Goal: Task Accomplishment & Management: Manage account settings

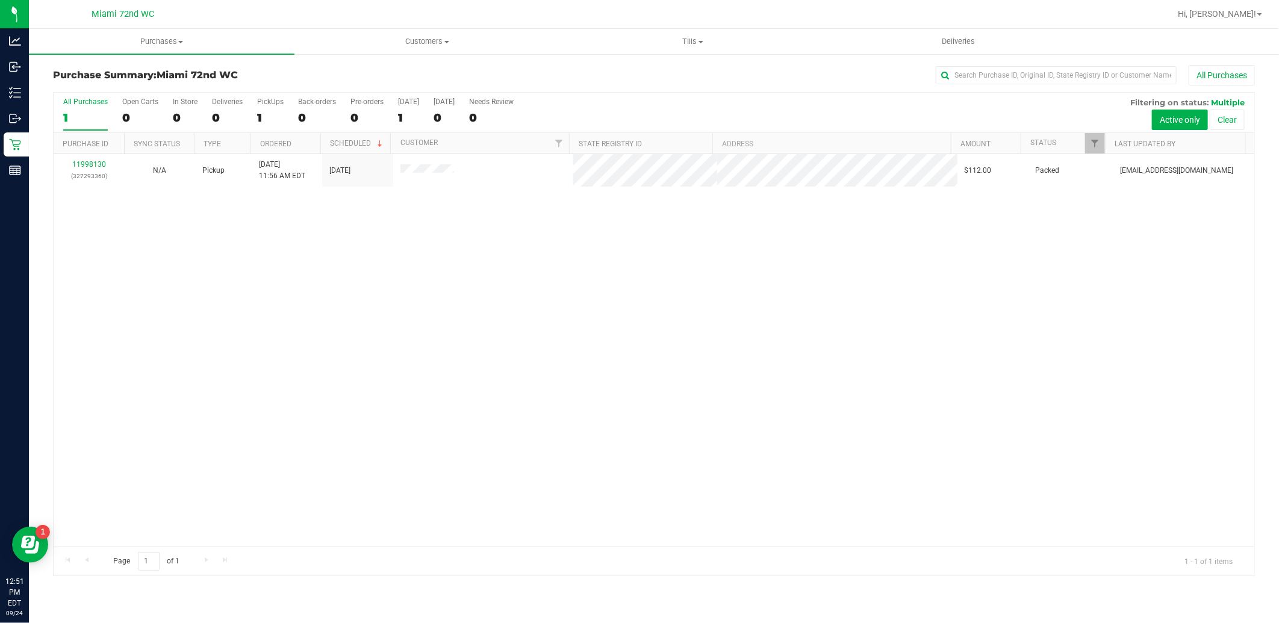
click at [622, 343] on div "11998130 (327293360) N/A Pickup [DATE] 11:56 AM EDT 9/24/2025 $112.00 Packed [E…" at bounding box center [654, 350] width 1201 height 393
click at [707, 31] on uib-tab-heading "Tills Manage tills Reconcile e-payments" at bounding box center [693, 42] width 264 height 24
click at [619, 73] on span "Manage tills" at bounding box center [600, 72] width 81 height 10
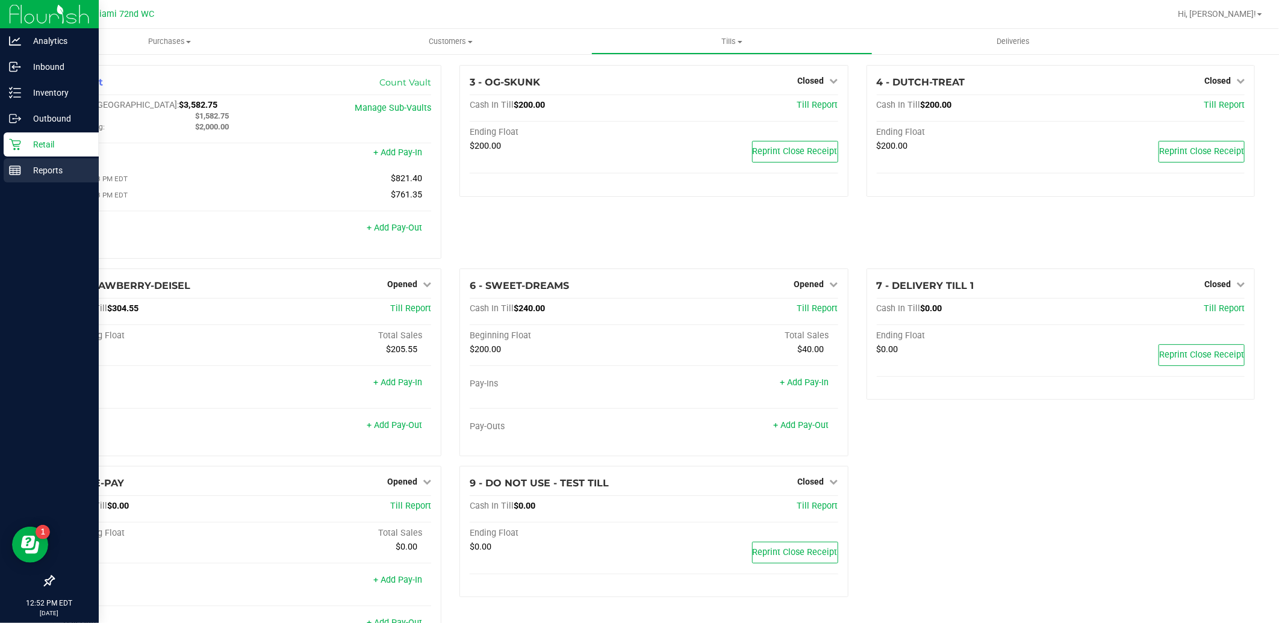
click at [17, 173] on icon at bounding box center [15, 170] width 12 height 12
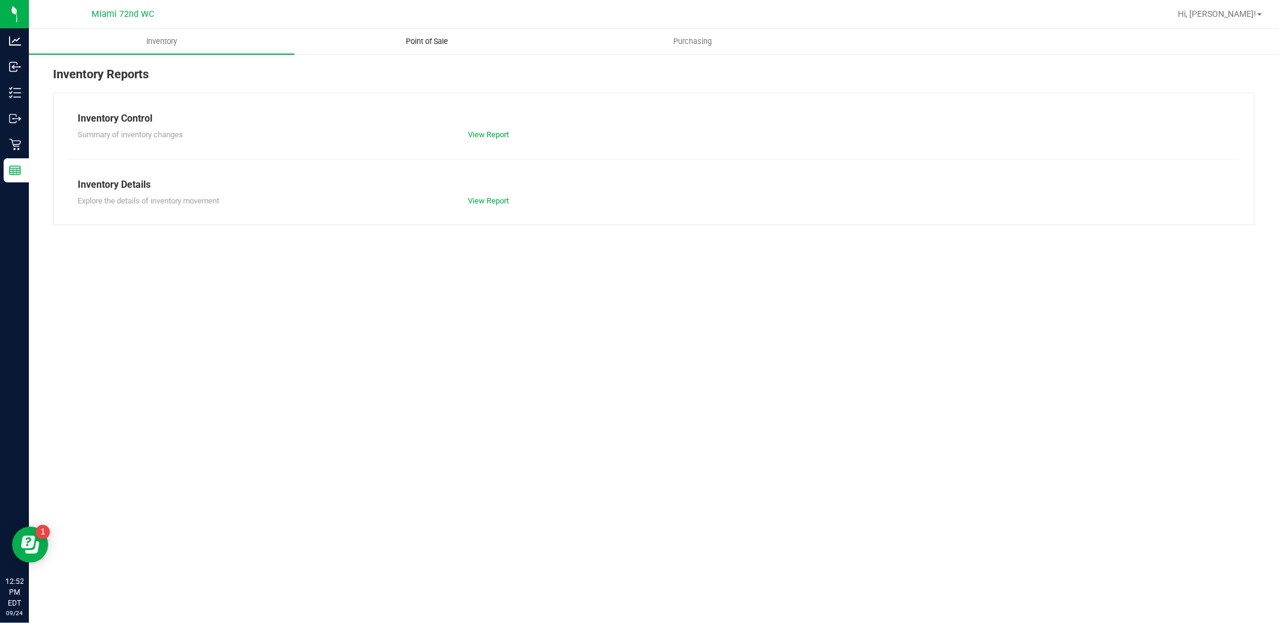
click at [413, 33] on uib-tab-heading "Point of Sale" at bounding box center [427, 42] width 264 height 24
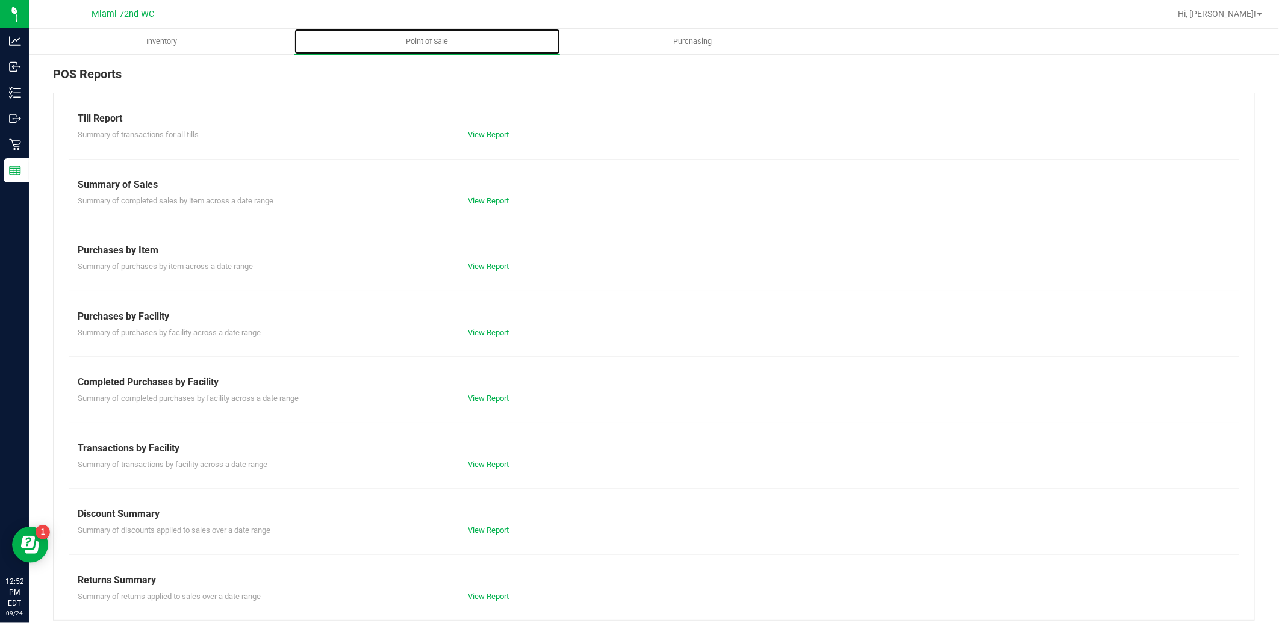
scroll to position [10, 0]
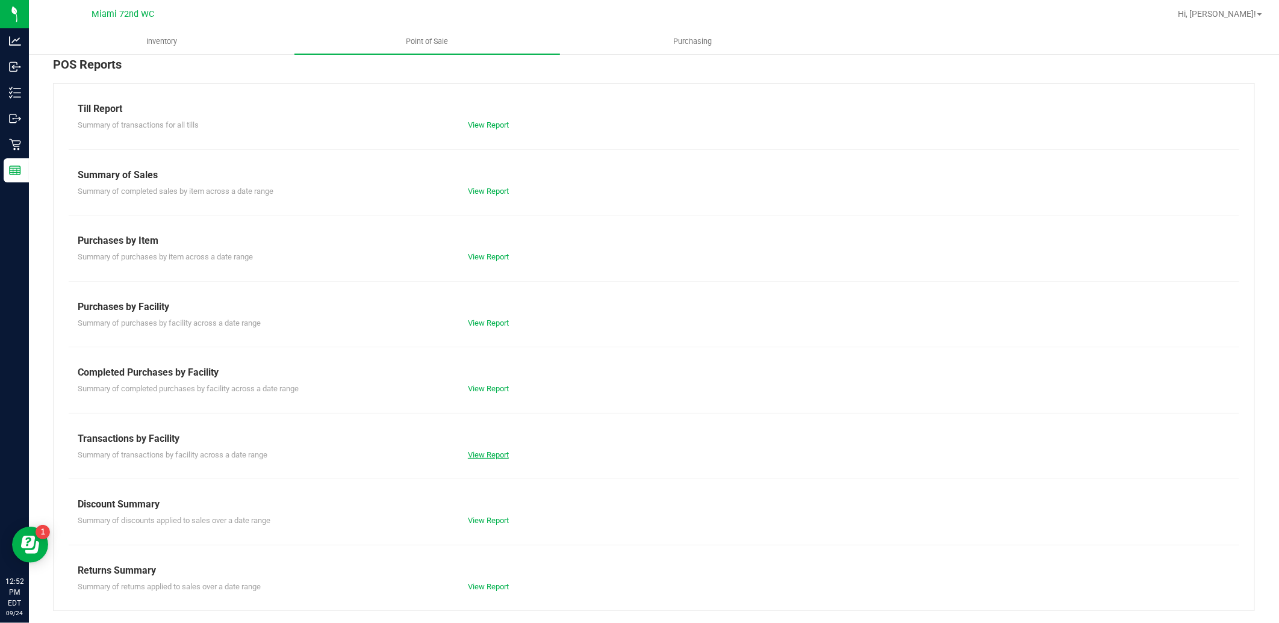
click at [491, 452] on link "View Report" at bounding box center [488, 455] width 41 height 9
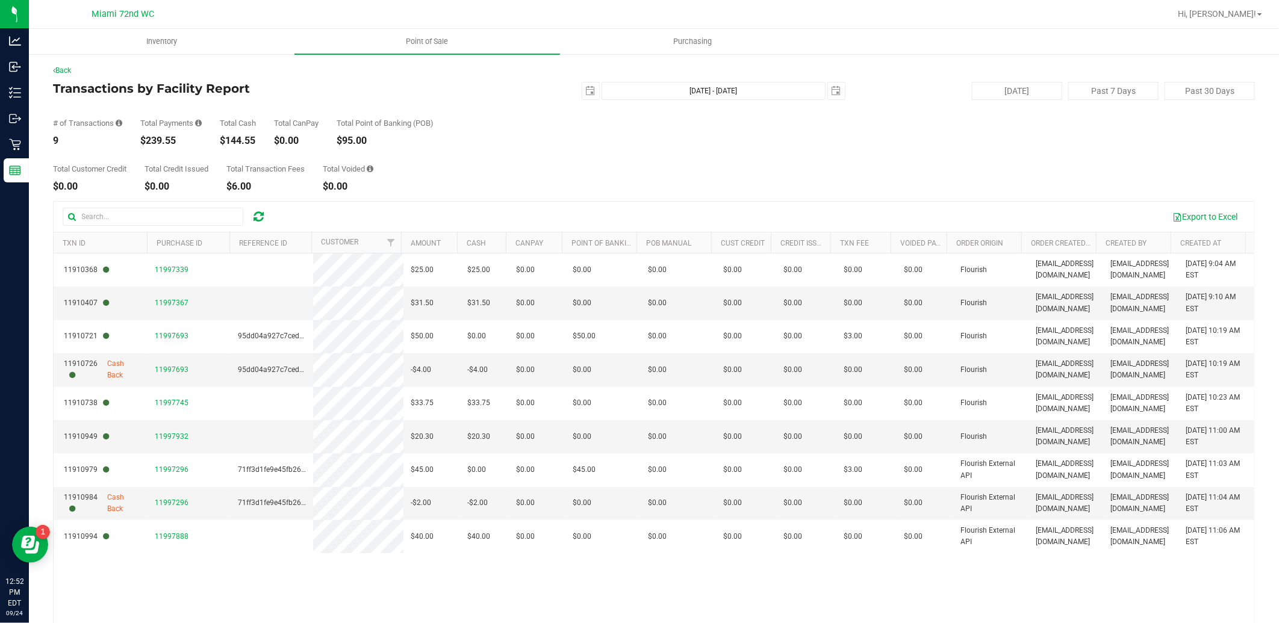
click at [766, 173] on div "Total Customer Credit $0.00 Total Credit Issued $0.00 Total Transaction Fees $6…" at bounding box center [654, 169] width 1202 height 46
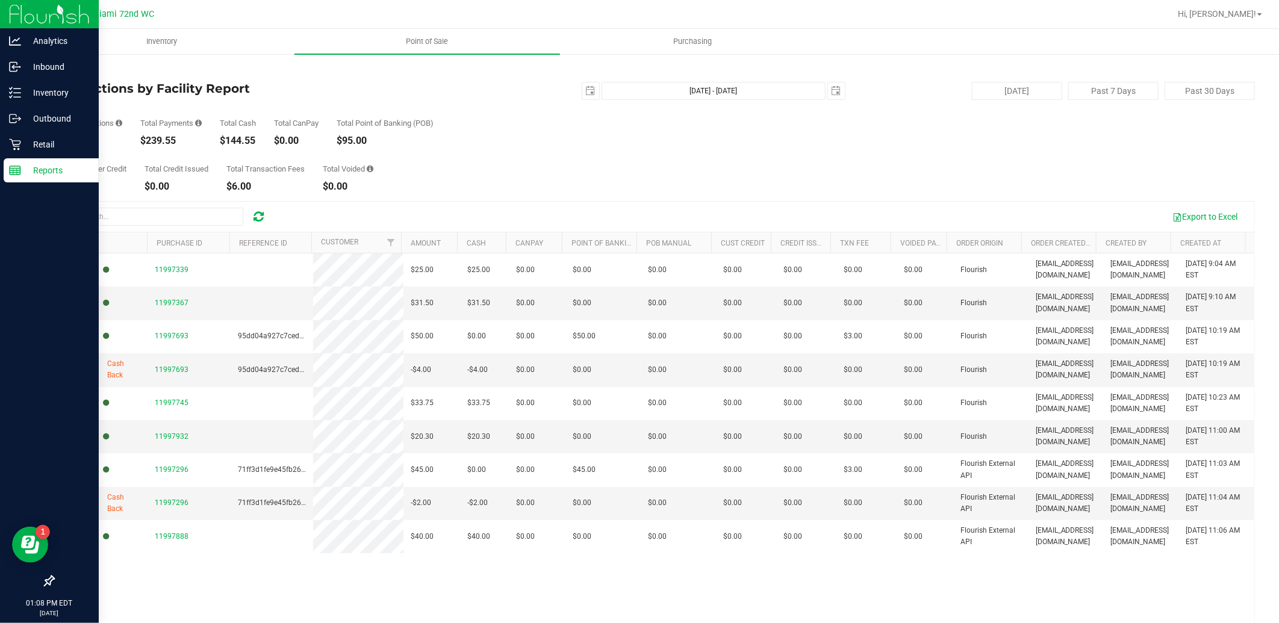
click at [21, 158] on div "Reports" at bounding box center [51, 170] width 95 height 24
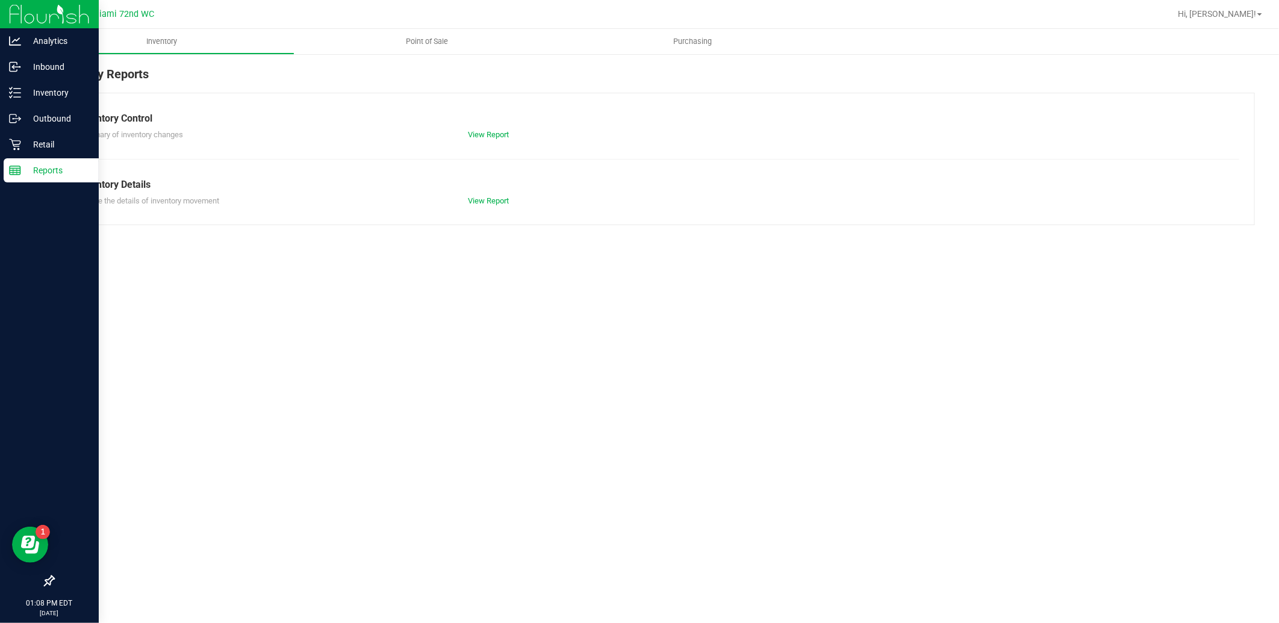
click at [13, 141] on icon at bounding box center [14, 144] width 11 height 11
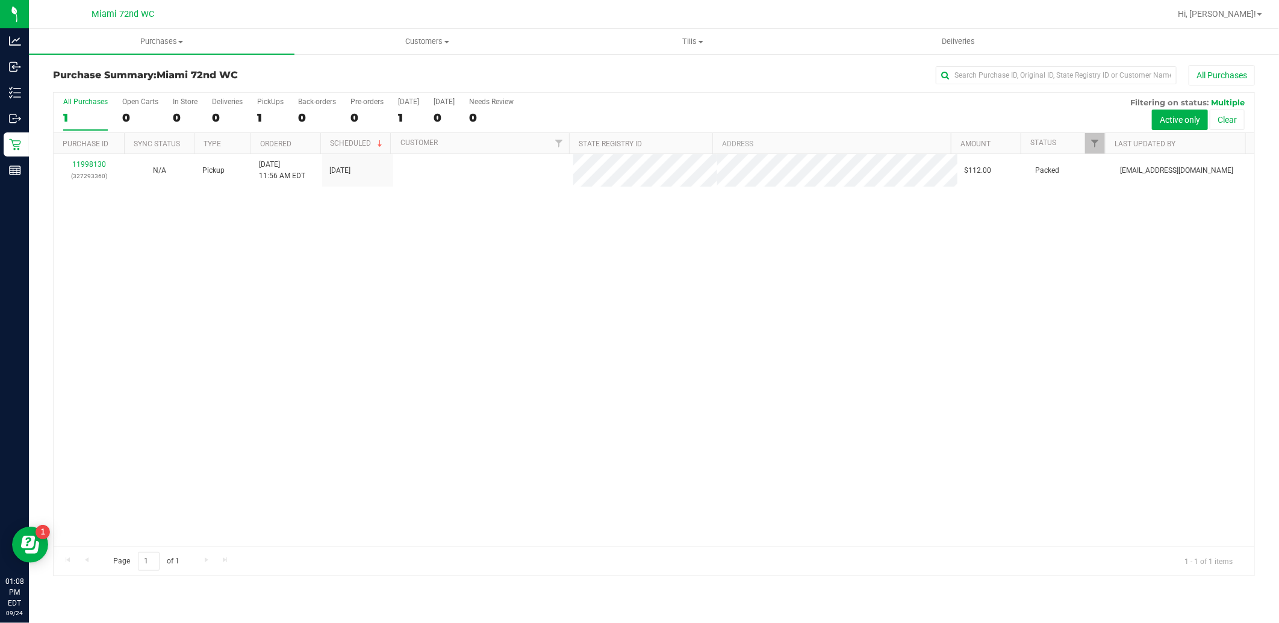
click at [839, 392] on div "11998130 (327293360) N/A Pickup [DATE] 11:56 AM EDT 9/24/2025 $112.00 Packed [E…" at bounding box center [654, 350] width 1201 height 393
click at [287, 360] on div "11998130 (327293360) N/A Pickup [DATE] 11:56 AM EDT 9/24/2025 $112.00 Packed [E…" at bounding box center [654, 350] width 1201 height 393
click at [724, 340] on div "11998130 (327293360) N/A Pickup [DATE] 11:56 AM EDT 9/24/2025 $112.00 Packed [E…" at bounding box center [654, 350] width 1201 height 393
click at [357, 342] on div "11998130 (327293360) N/A Pickup [DATE] 11:56 AM EDT 9/24/2025 $112.00 Packed [E…" at bounding box center [654, 350] width 1201 height 393
click at [166, 37] on span "Purchases" at bounding box center [162, 41] width 266 height 11
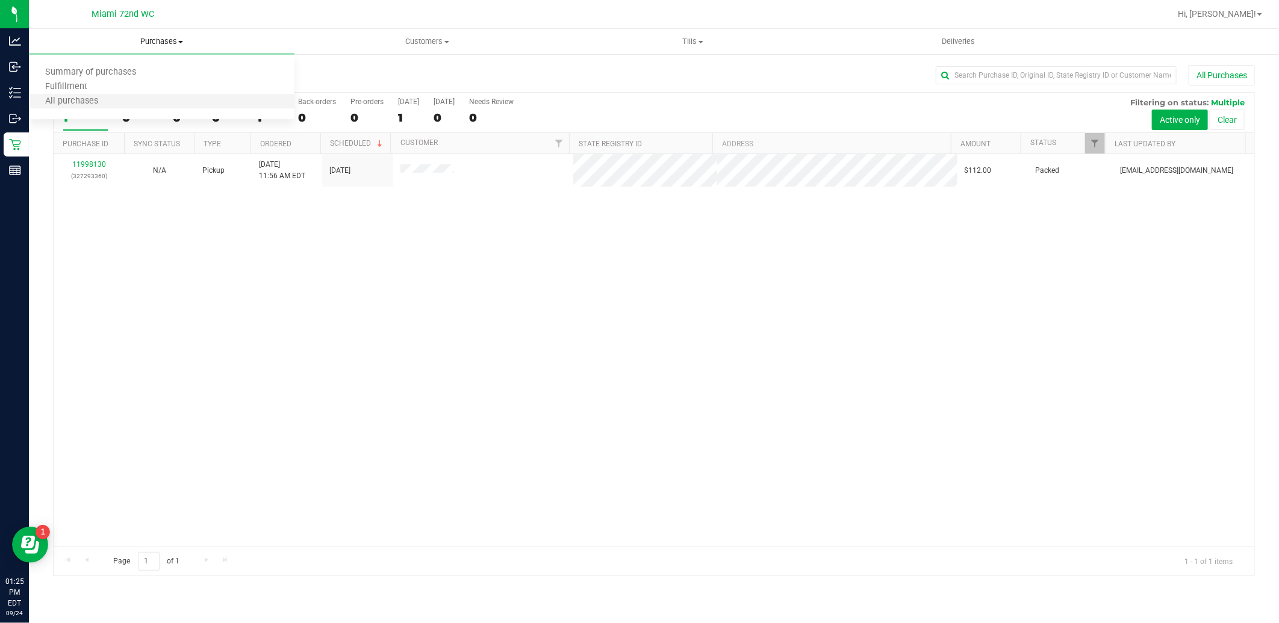
click at [123, 98] on li "All purchases" at bounding box center [162, 102] width 266 height 14
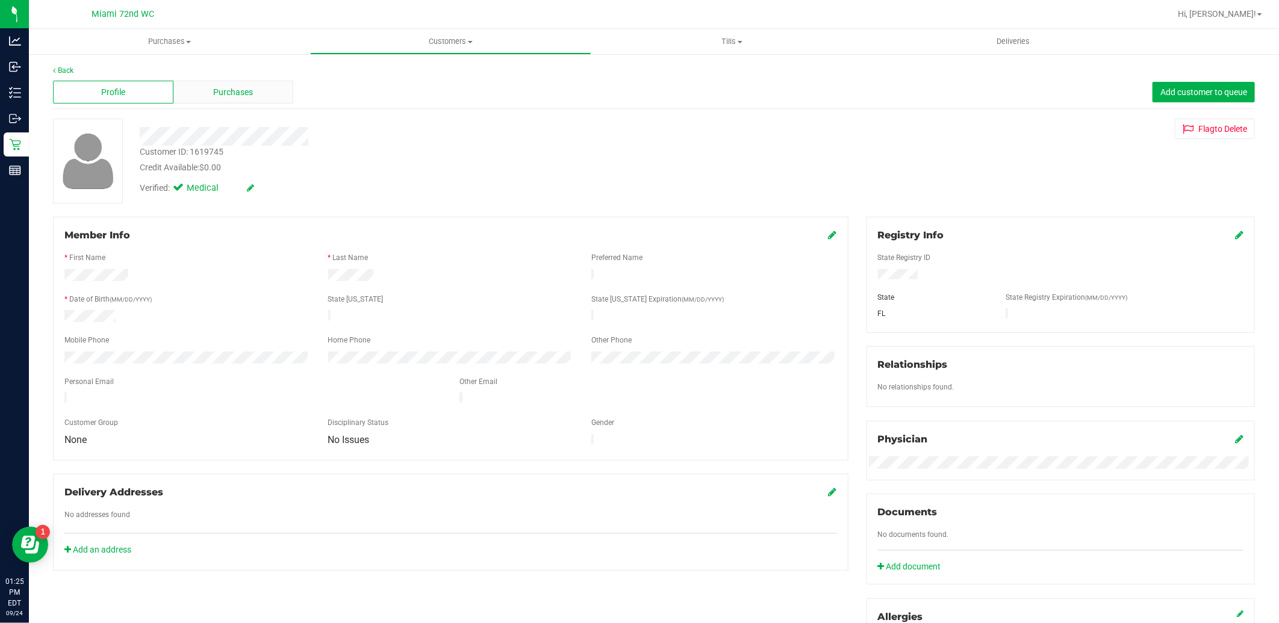
click at [239, 89] on span "Purchases" at bounding box center [233, 92] width 40 height 13
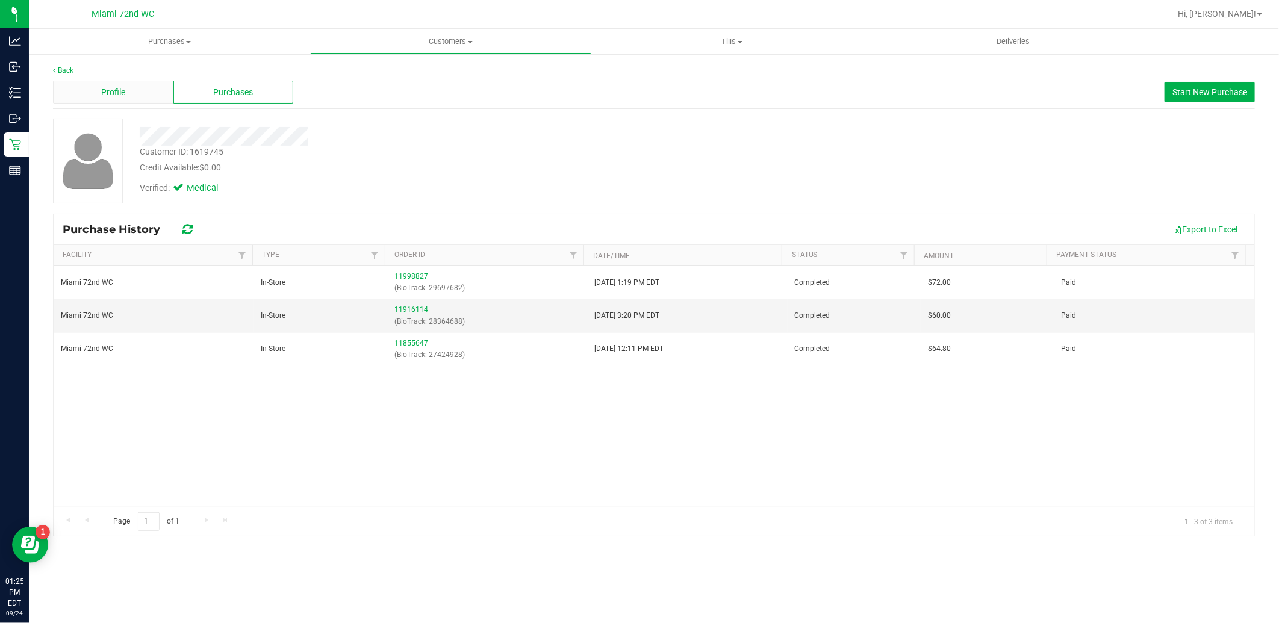
click at [128, 89] on div "Profile" at bounding box center [113, 92] width 120 height 23
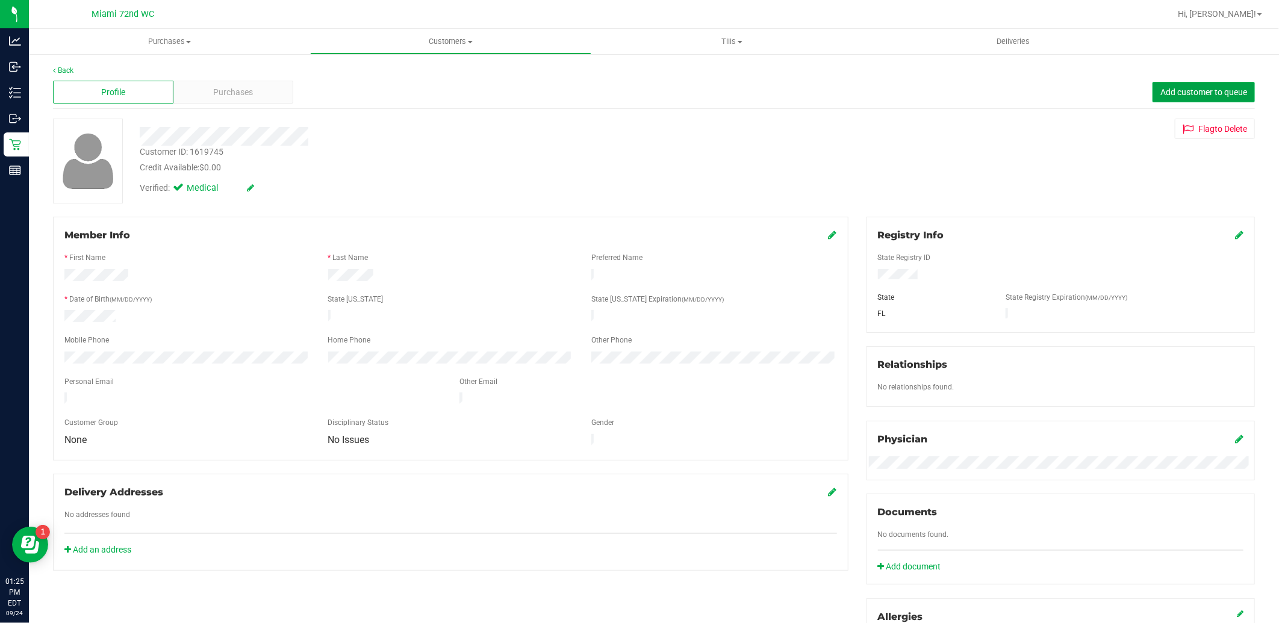
click at [1161, 91] on span "Add customer to queue" at bounding box center [1204, 92] width 87 height 10
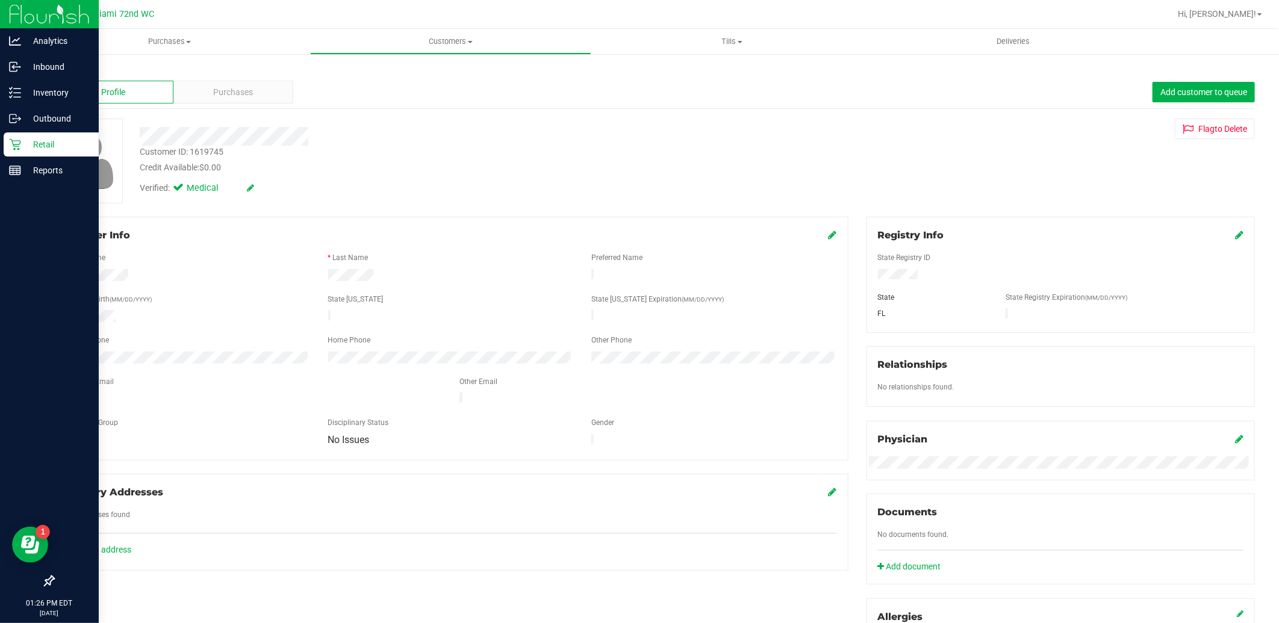
click at [4, 153] on div "Retail" at bounding box center [51, 145] width 95 height 24
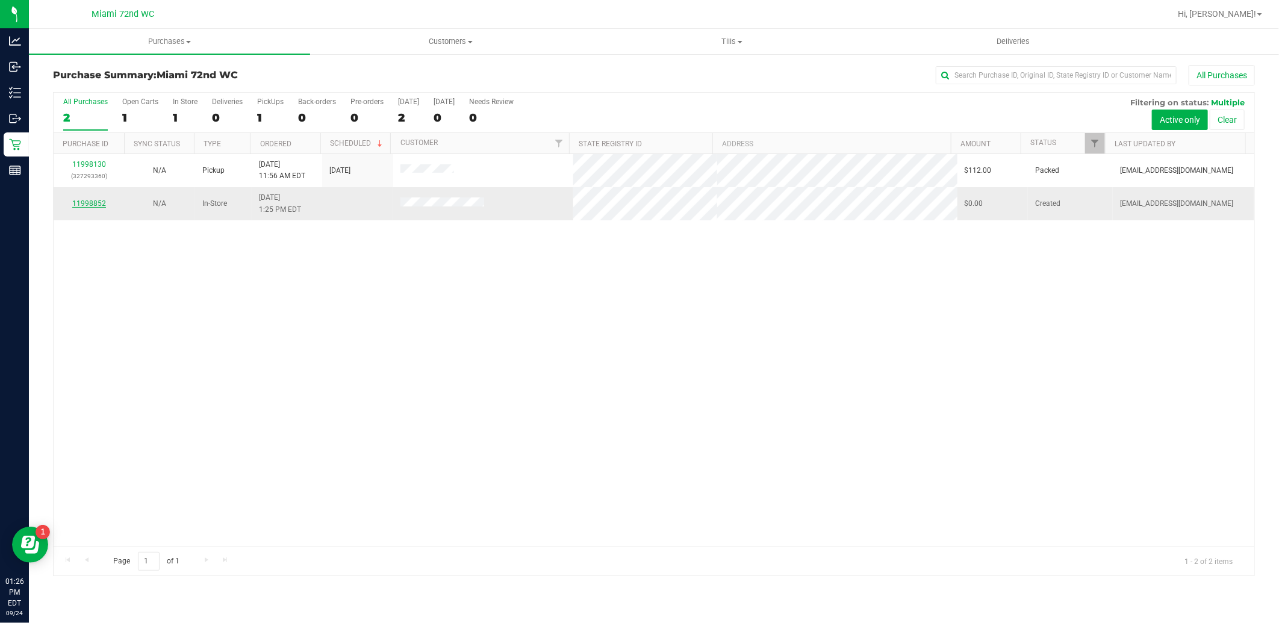
click at [97, 202] on link "11998852" at bounding box center [89, 203] width 34 height 8
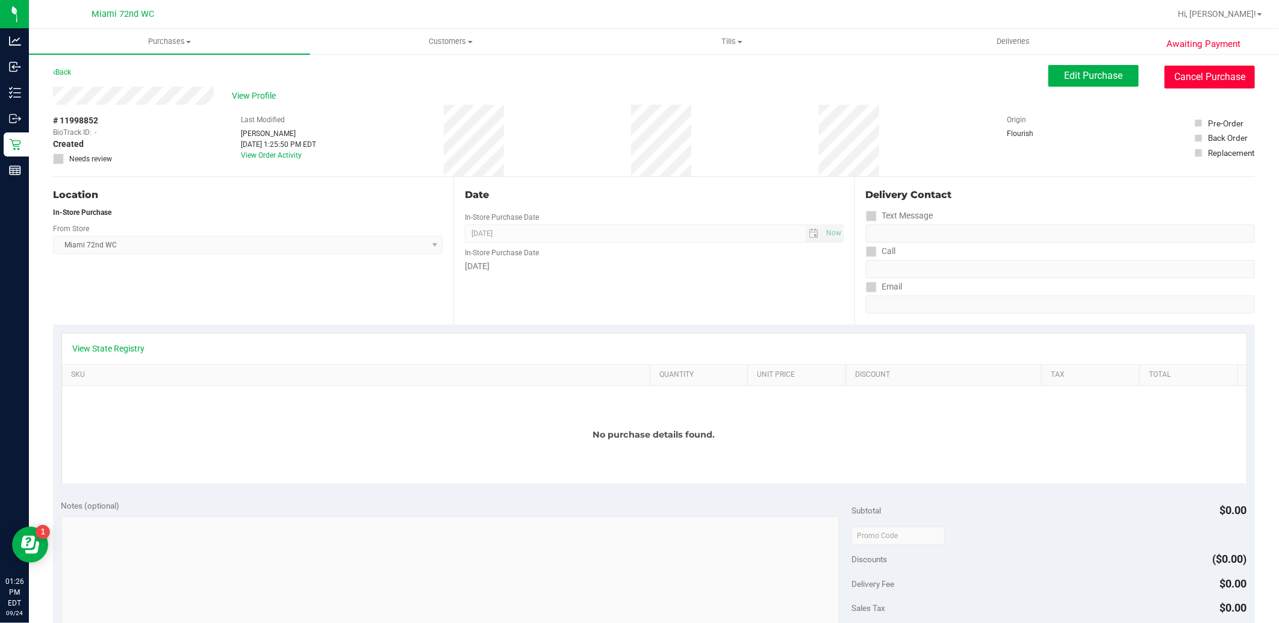
click at [1175, 79] on button "Cancel Purchase" at bounding box center [1210, 77] width 90 height 23
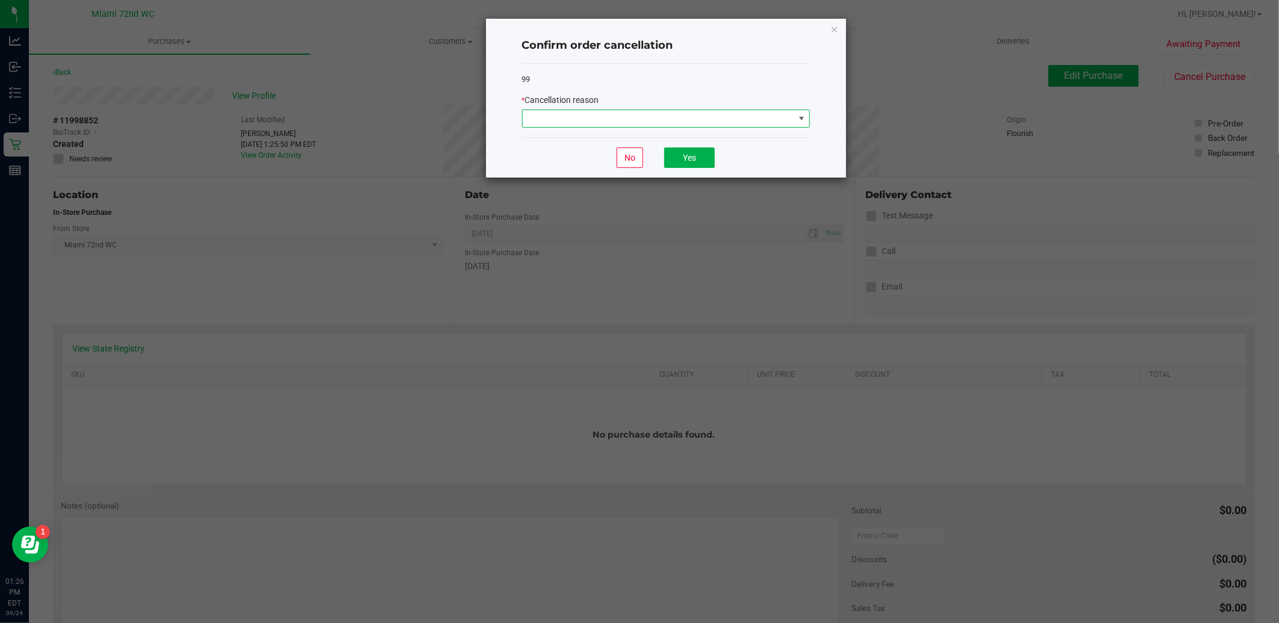
click at [670, 122] on span at bounding box center [659, 118] width 272 height 17
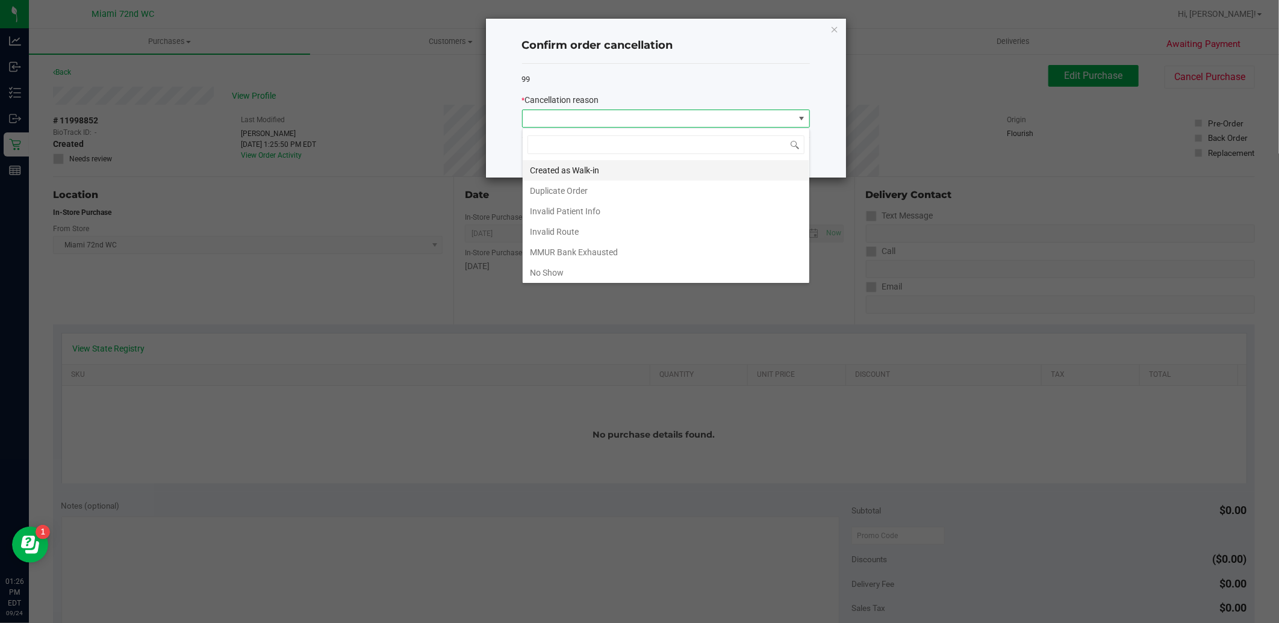
click at [622, 173] on li "Created as Walk-in" at bounding box center [666, 170] width 287 height 20
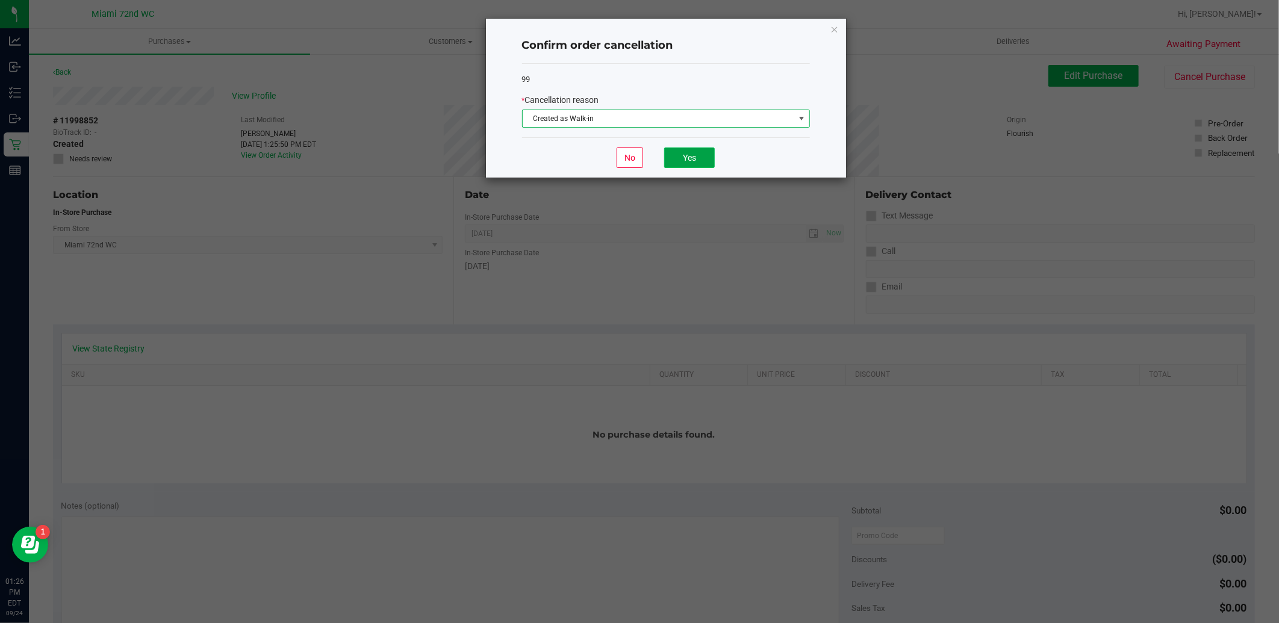
click at [688, 159] on button "Yes" at bounding box center [689, 158] width 51 height 20
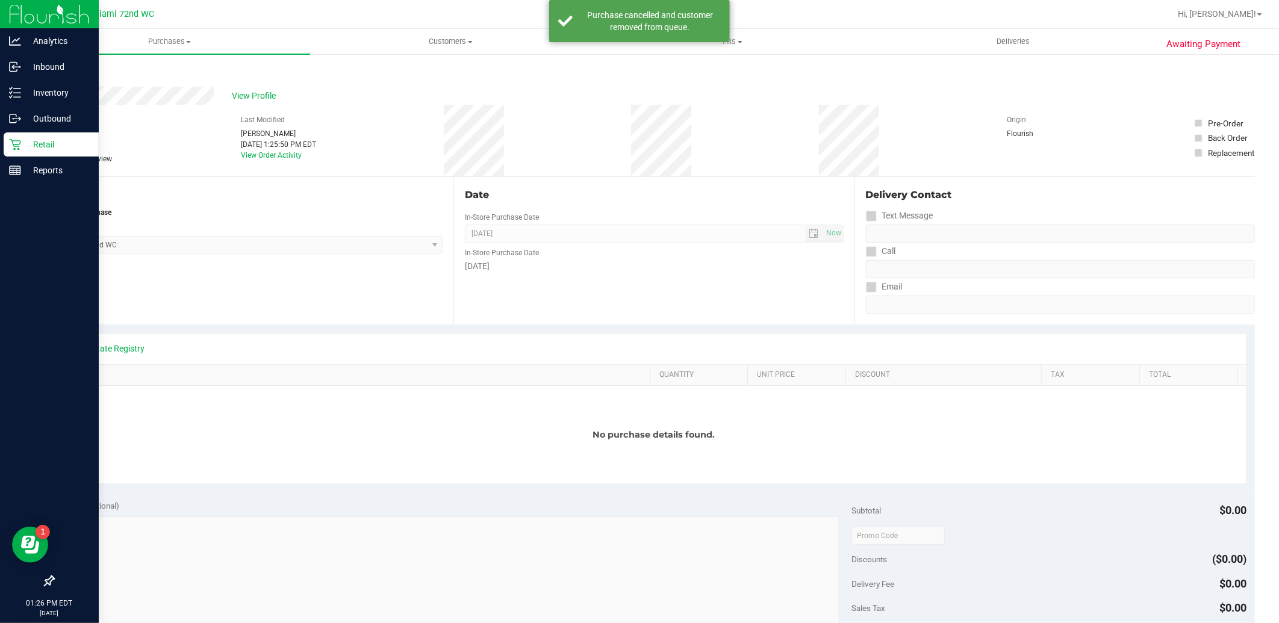
click at [51, 154] on div "Retail" at bounding box center [51, 145] width 95 height 24
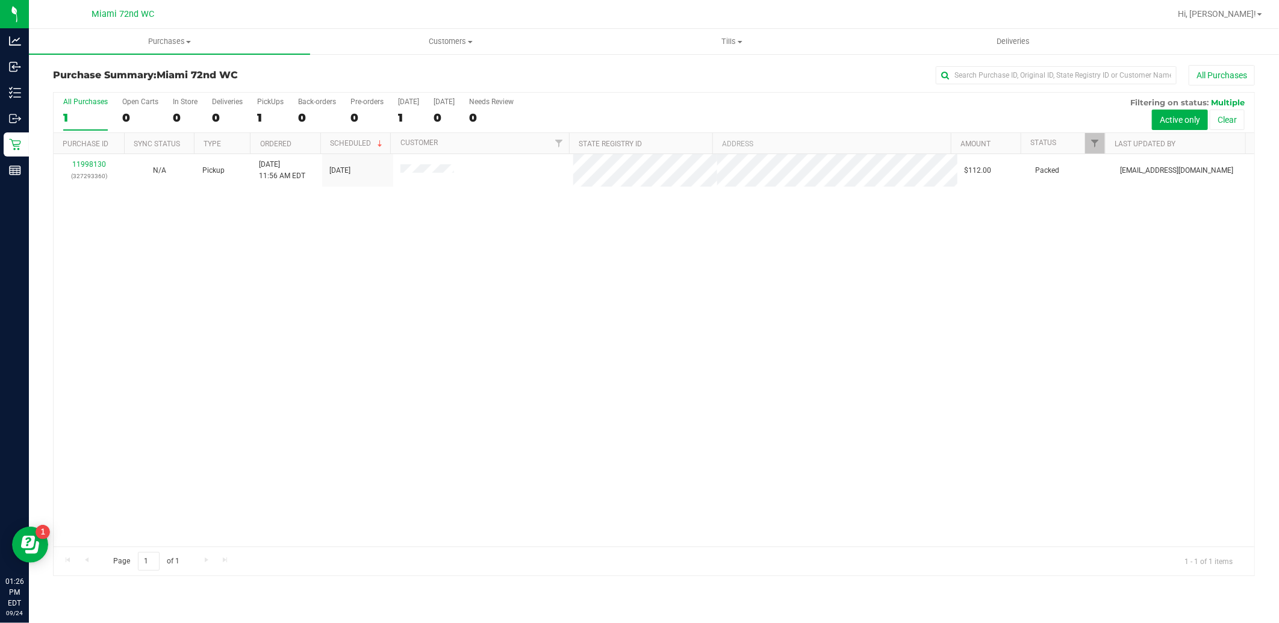
click at [531, 388] on div "11998130 (327293360) N/A Pickup [DATE] 11:56 AM EDT 9/24/2025 $112.00 Packed [E…" at bounding box center [654, 350] width 1201 height 393
click at [531, 385] on div "11998130 (327293360) N/A Pickup [DATE] 11:56 AM EDT 9/24/2025 $112.00 Packed [E…" at bounding box center [654, 350] width 1201 height 393
click at [15, 142] on icon at bounding box center [15, 145] width 12 height 12
click at [544, 401] on div "11998130 (327293360) N/A Pickup [DATE] 11:56 AM EDT 9/24/2025 $112.00 Packed [E…" at bounding box center [654, 350] width 1201 height 393
click at [788, 340] on div "11998130 (327293360) N/A Pickup [DATE] 11:56 AM EDT 9/24/2025 $112.00 Packed [E…" at bounding box center [654, 350] width 1201 height 393
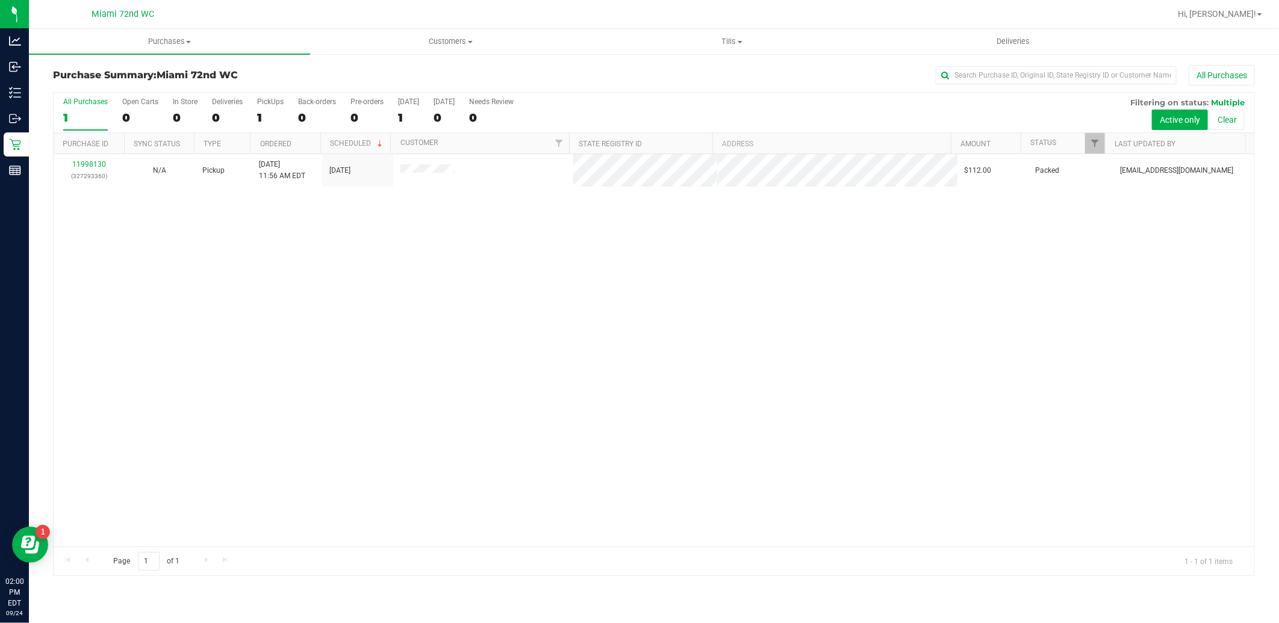
click at [555, 389] on div "11998130 (327293360) N/A Pickup [DATE] 11:56 AM EDT 9/24/2025 $112.00 Packed [E…" at bounding box center [654, 350] width 1201 height 393
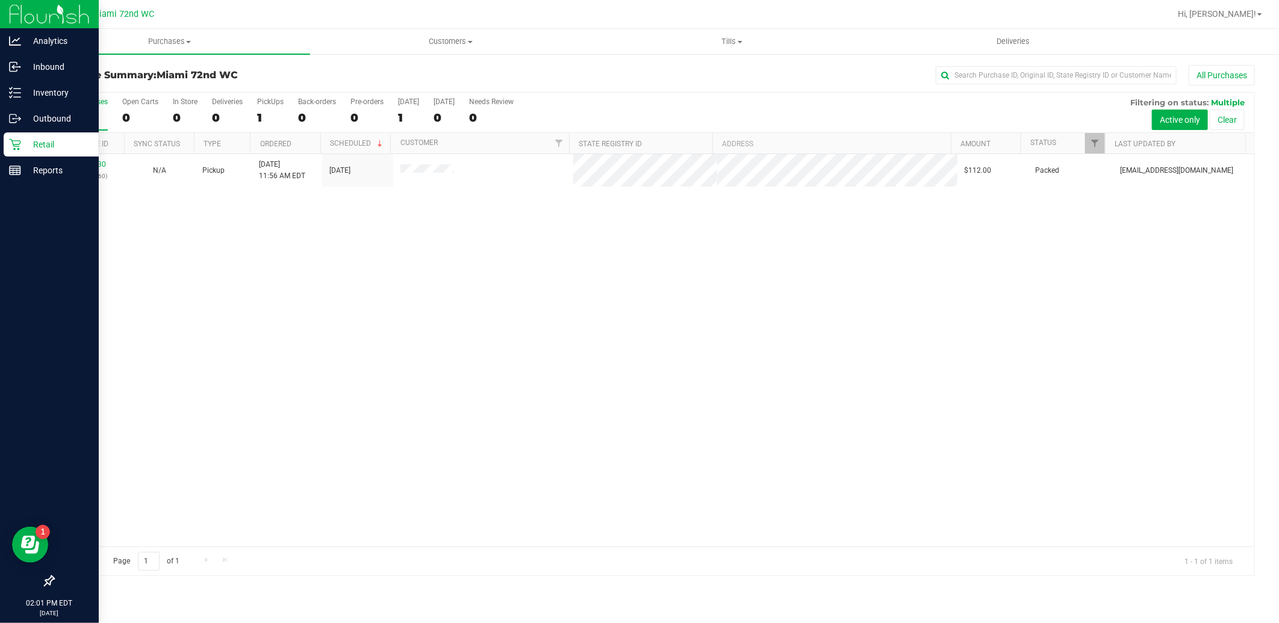
click at [13, 140] on icon at bounding box center [15, 145] width 12 height 12
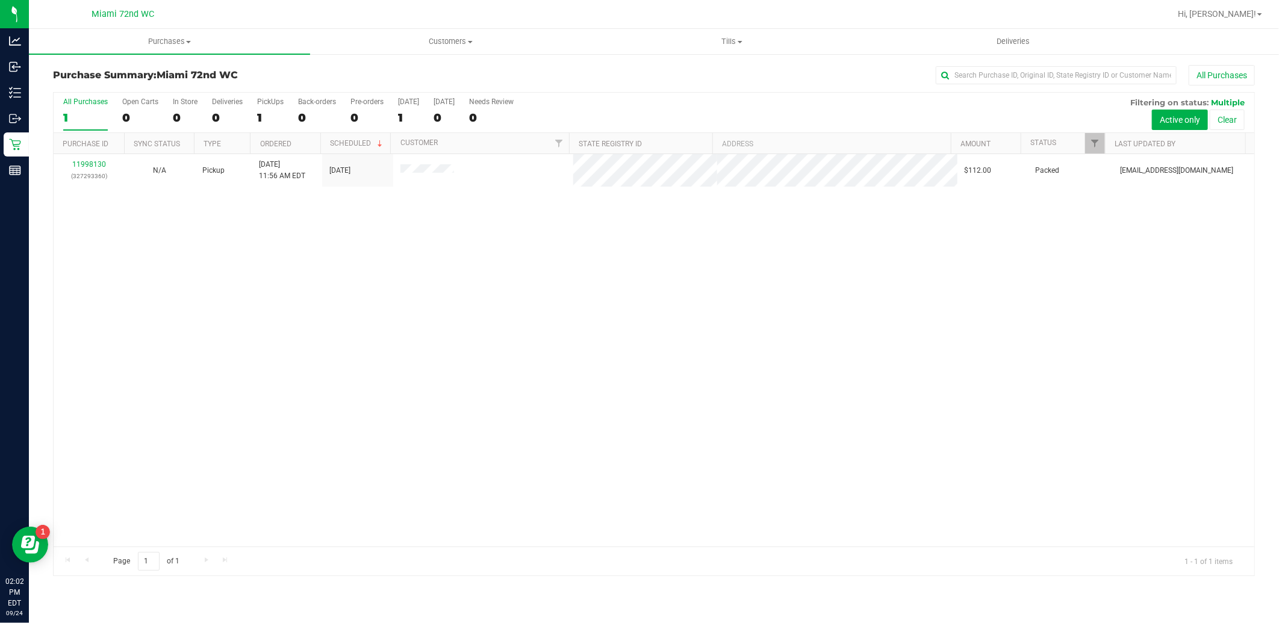
click at [679, 334] on div "11998130 (327293360) N/A Pickup [DATE] 11:56 AM EDT 9/24/2025 $112.00 Packed [E…" at bounding box center [654, 350] width 1201 height 393
click at [304, 343] on div "11998130 (327293360) N/A Pickup [DATE] 11:56 AM EDT 9/24/2025 $112.00 Packed [E…" at bounding box center [654, 350] width 1201 height 393
